Goal: Communication & Community: Answer question/provide support

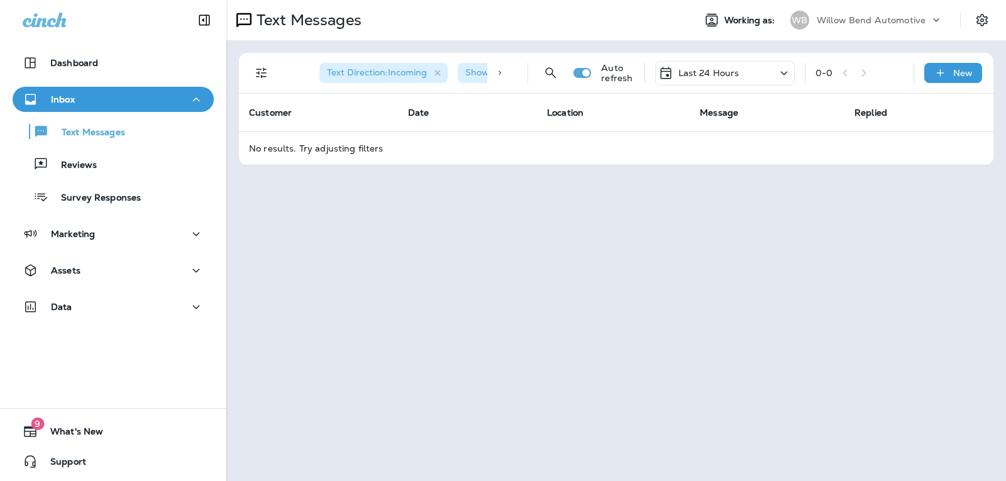
click at [733, 70] on p "Last 24 Hours" at bounding box center [708, 73] width 61 height 10
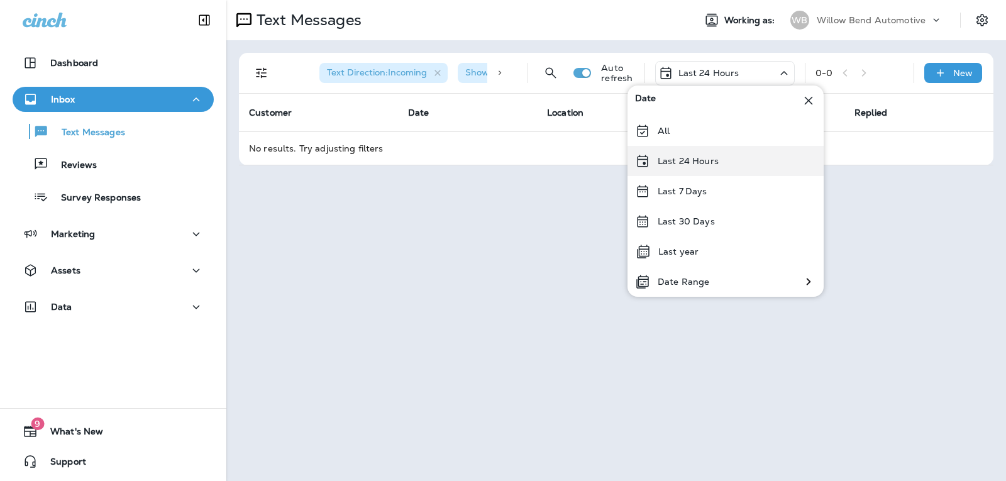
click at [730, 167] on div "Last 24 Hours" at bounding box center [725, 161] width 196 height 30
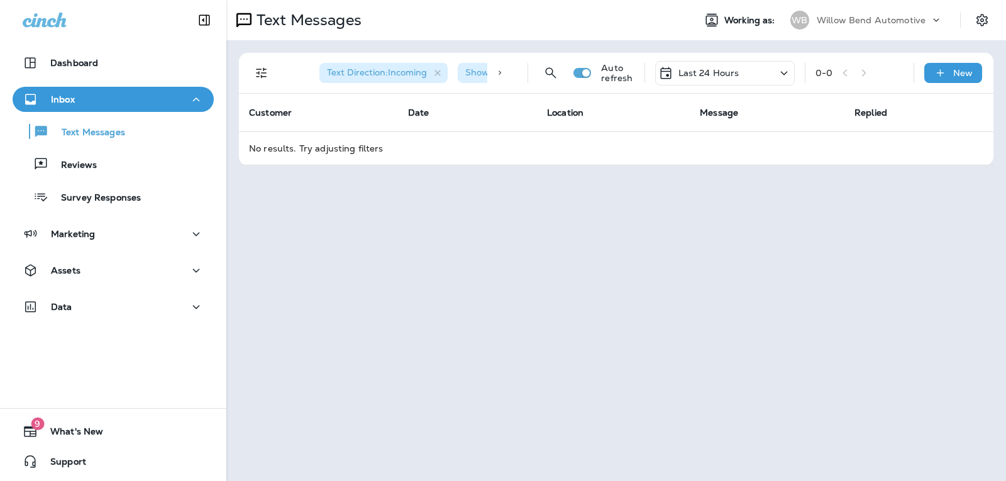
click at [718, 71] on p "Last 24 Hours" at bounding box center [708, 73] width 61 height 10
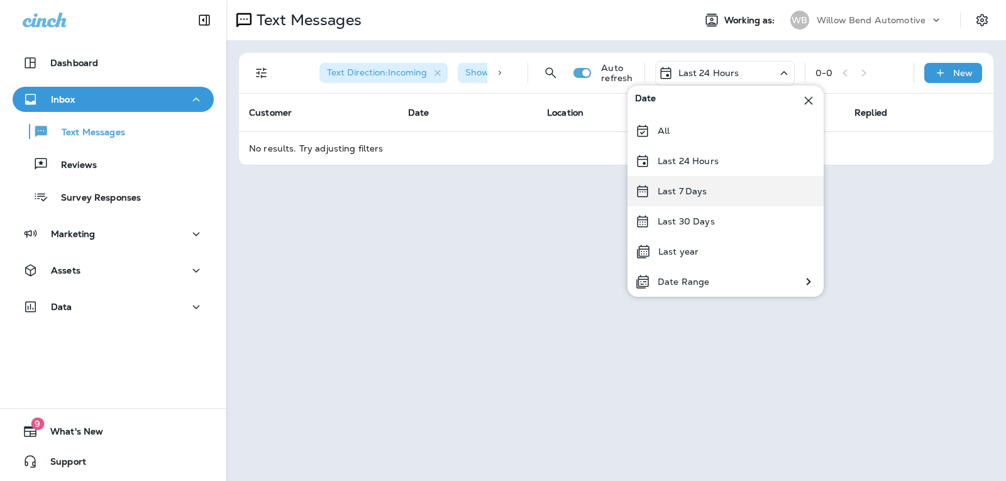
click at [680, 192] on p "Last 7 Days" at bounding box center [683, 191] width 50 height 10
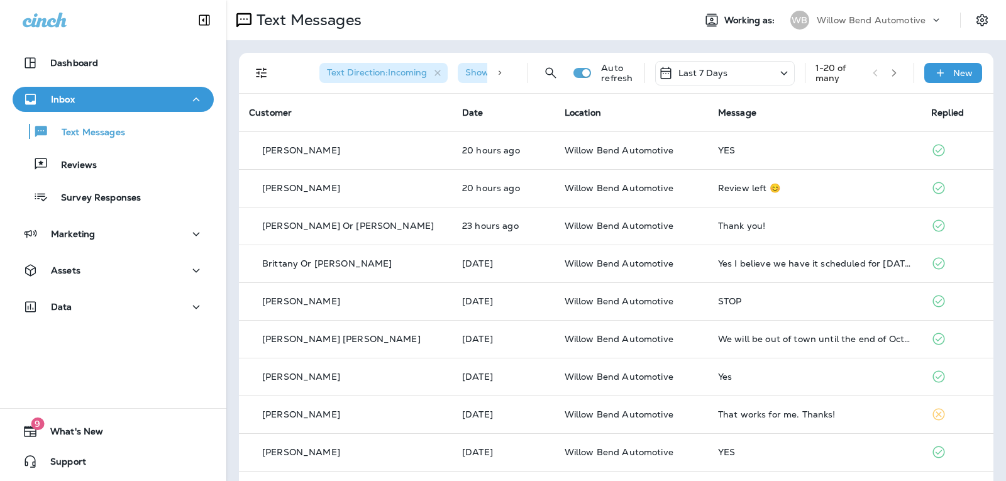
click at [732, 74] on div "Last 7 Days" at bounding box center [725, 73] width 140 height 25
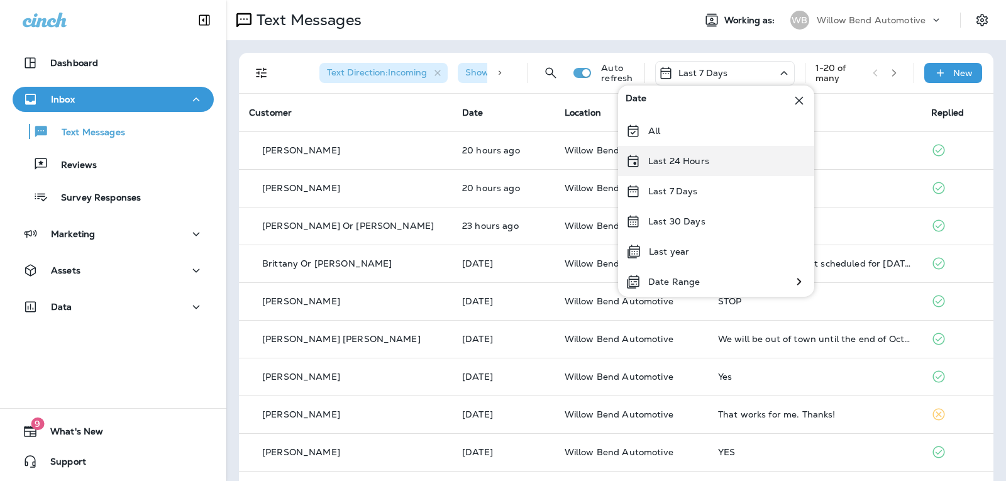
click at [717, 159] on div "Last 24 Hours" at bounding box center [716, 161] width 196 height 30
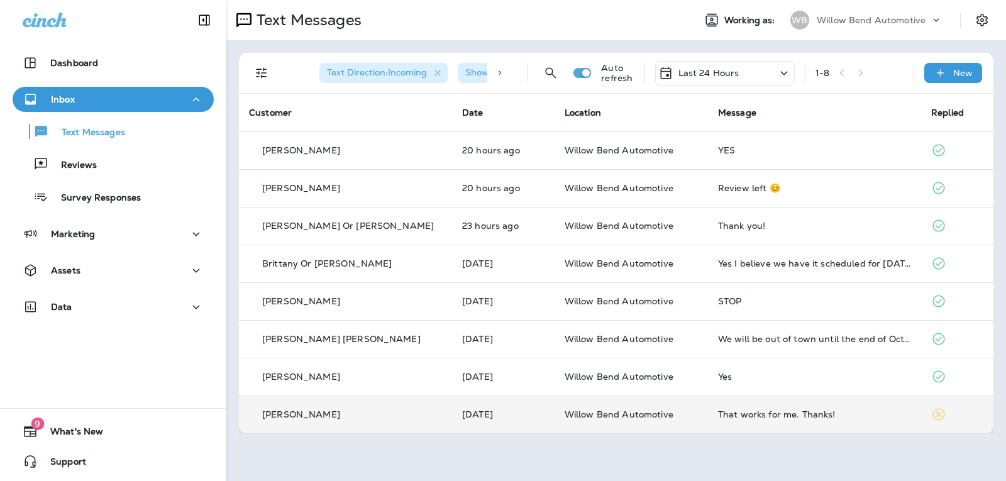
click at [840, 421] on td "That works for me. Thanks!" at bounding box center [814, 414] width 213 height 38
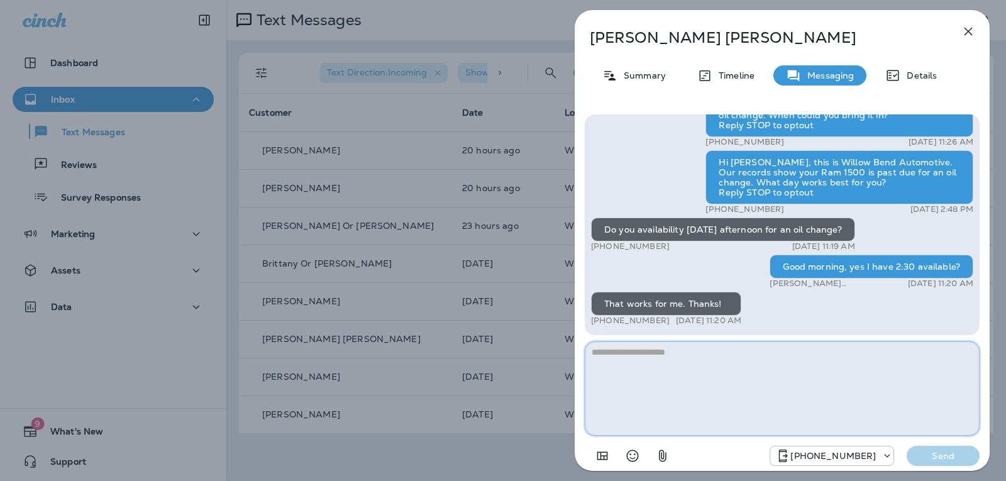
click at [643, 376] on textarea at bounding box center [782, 388] width 395 height 94
type textarea "*"
type textarea "**********"
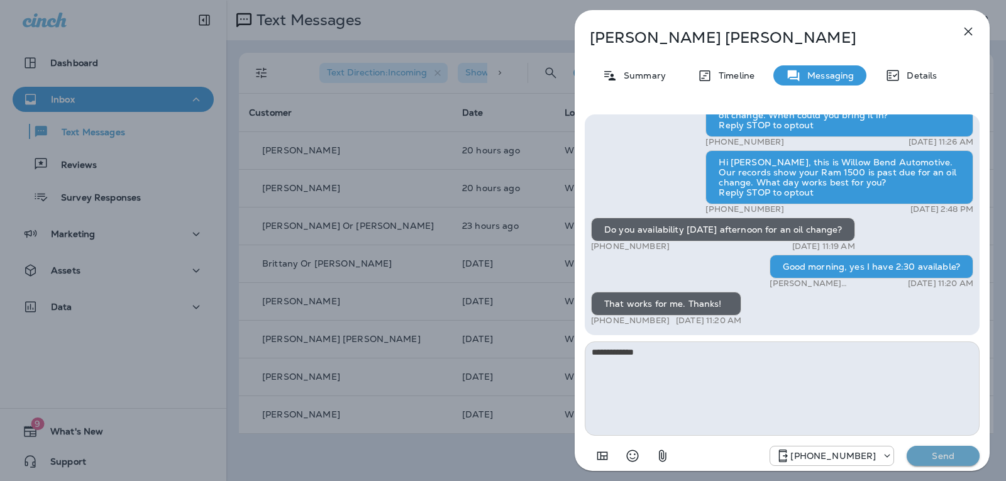
click at [961, 457] on p "Send" at bounding box center [943, 455] width 53 height 11
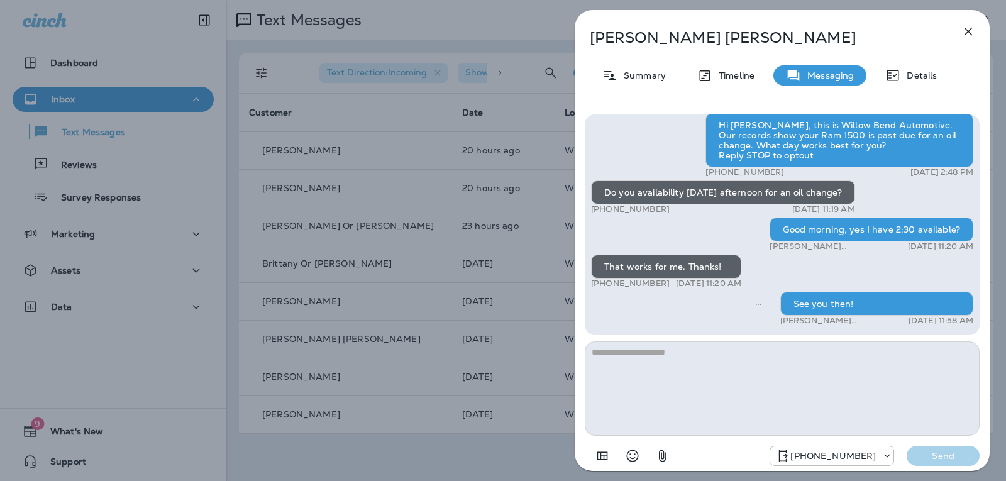
click at [974, 35] on icon "button" at bounding box center [968, 31] width 15 height 15
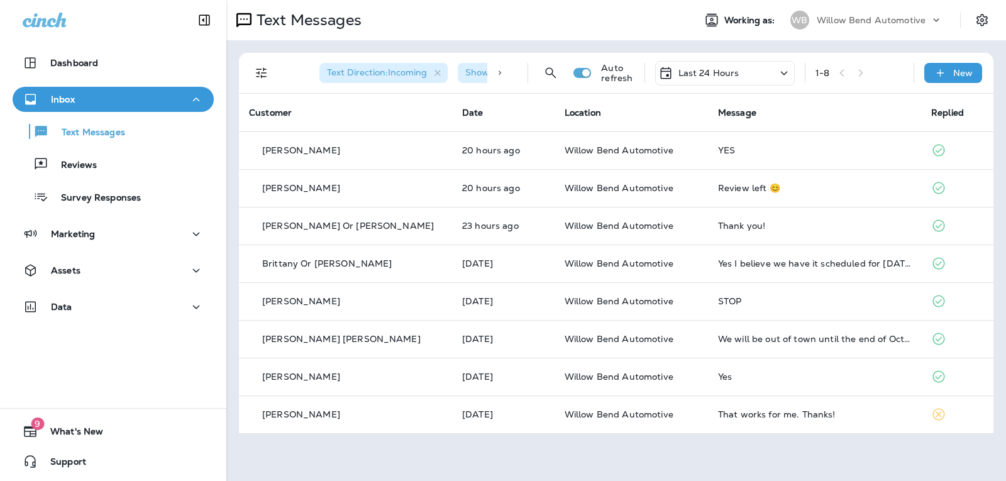
click at [746, 75] on div "Last 24 Hours" at bounding box center [725, 73] width 140 height 25
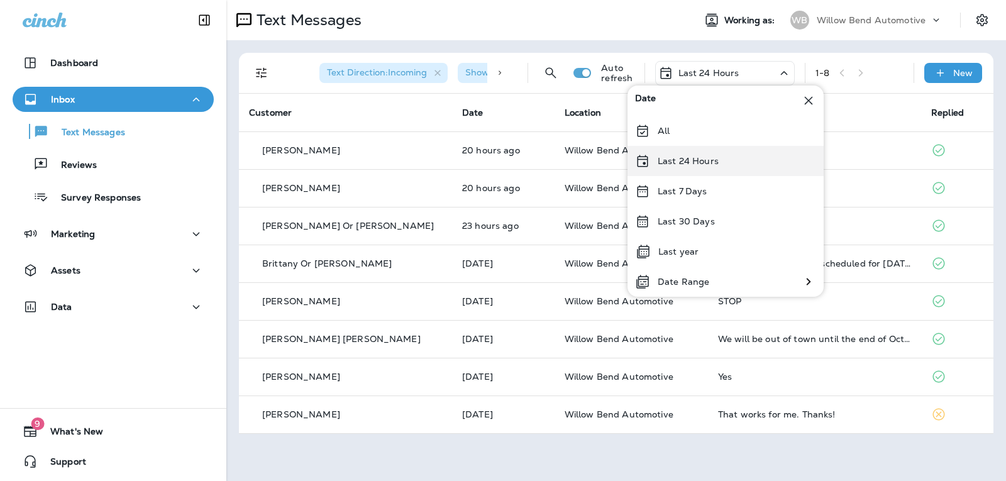
click at [733, 167] on div "Last 24 Hours" at bounding box center [725, 161] width 196 height 30
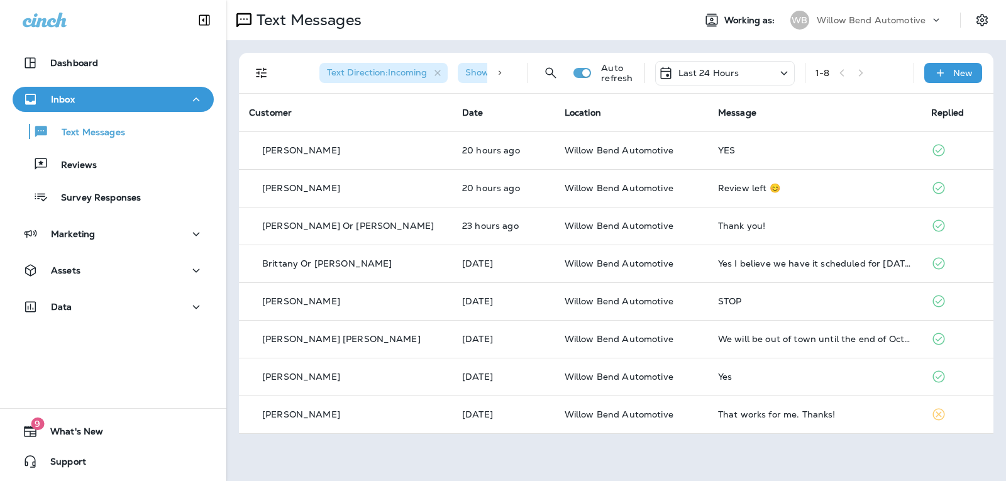
click at [737, 74] on p "Last 24 Hours" at bounding box center [708, 73] width 61 height 10
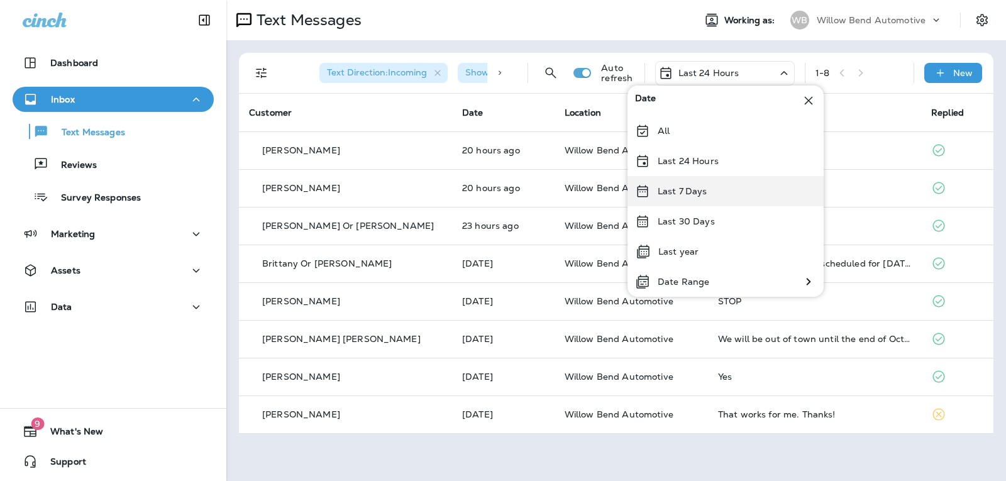
click at [710, 191] on div "Last 7 Days" at bounding box center [725, 191] width 196 height 30
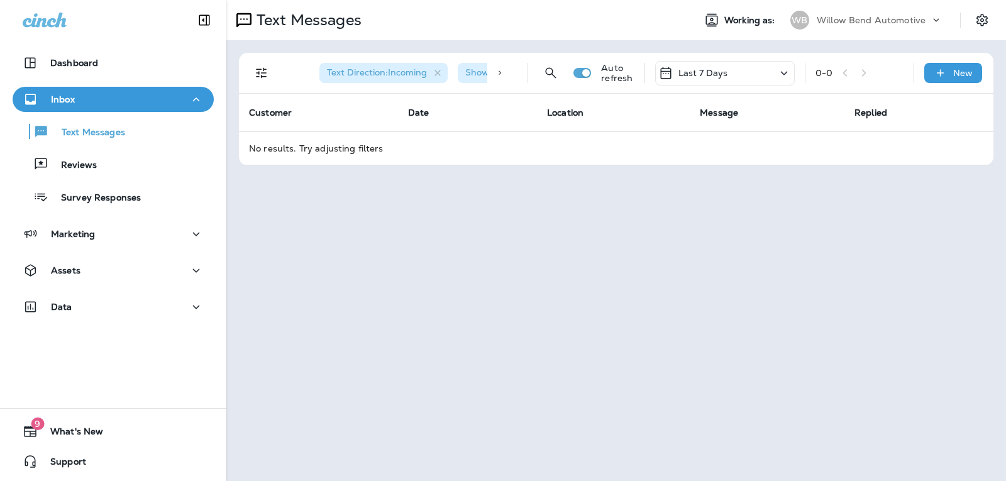
click at [702, 72] on p "Last 7 Days" at bounding box center [703, 73] width 50 height 10
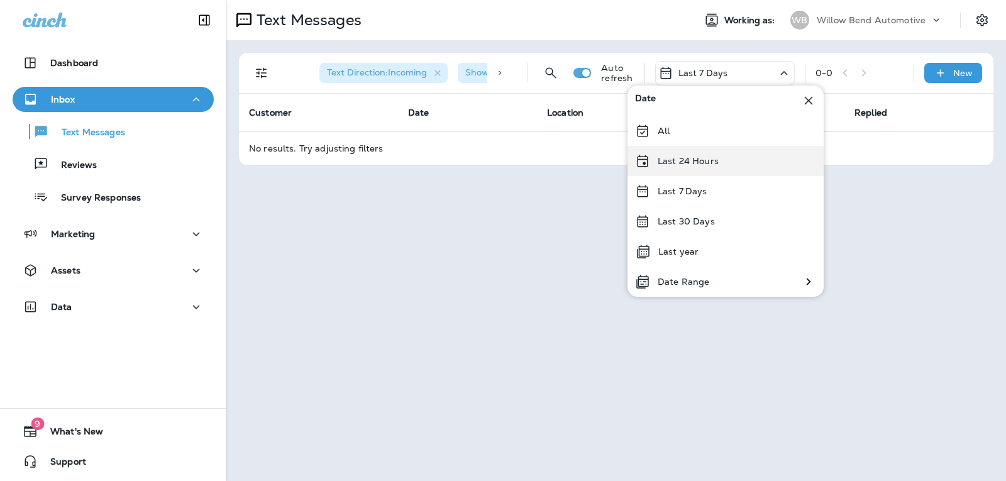
click at [682, 162] on p "Last 24 Hours" at bounding box center [688, 161] width 61 height 10
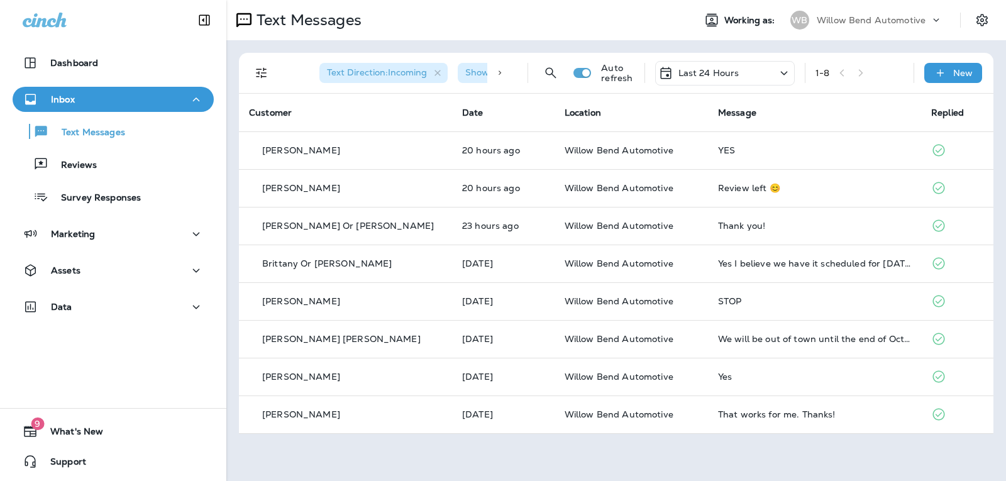
click at [740, 69] on div "Last 24 Hours" at bounding box center [725, 73] width 140 height 25
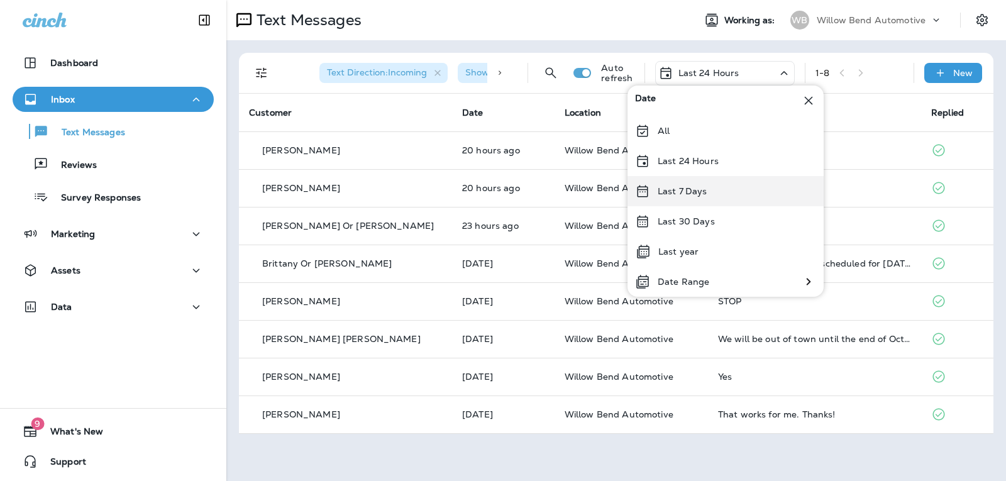
click at [719, 185] on div "Last 7 Days" at bounding box center [725, 191] width 196 height 30
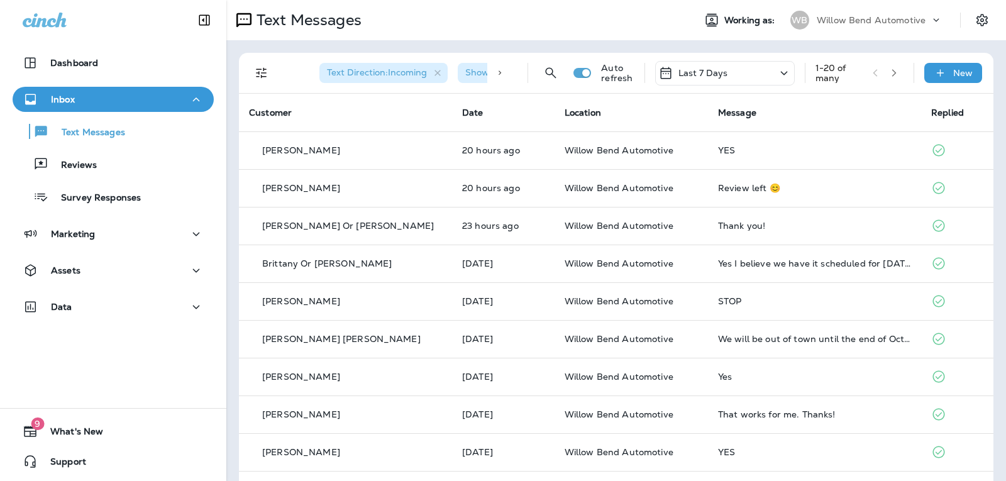
click at [724, 75] on div "Last 7 Days" at bounding box center [725, 73] width 140 height 25
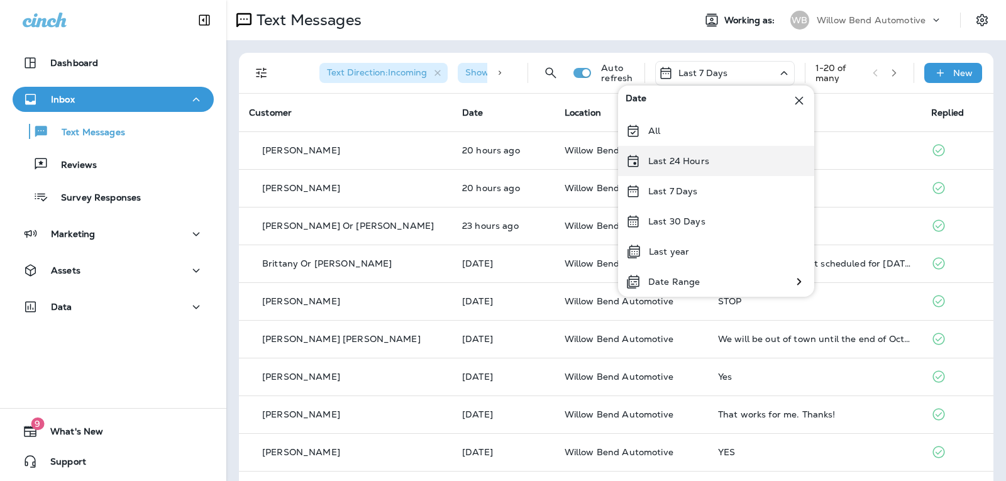
click at [689, 162] on p "Last 24 Hours" at bounding box center [678, 161] width 61 height 10
